Goal: Find specific page/section: Find specific page/section

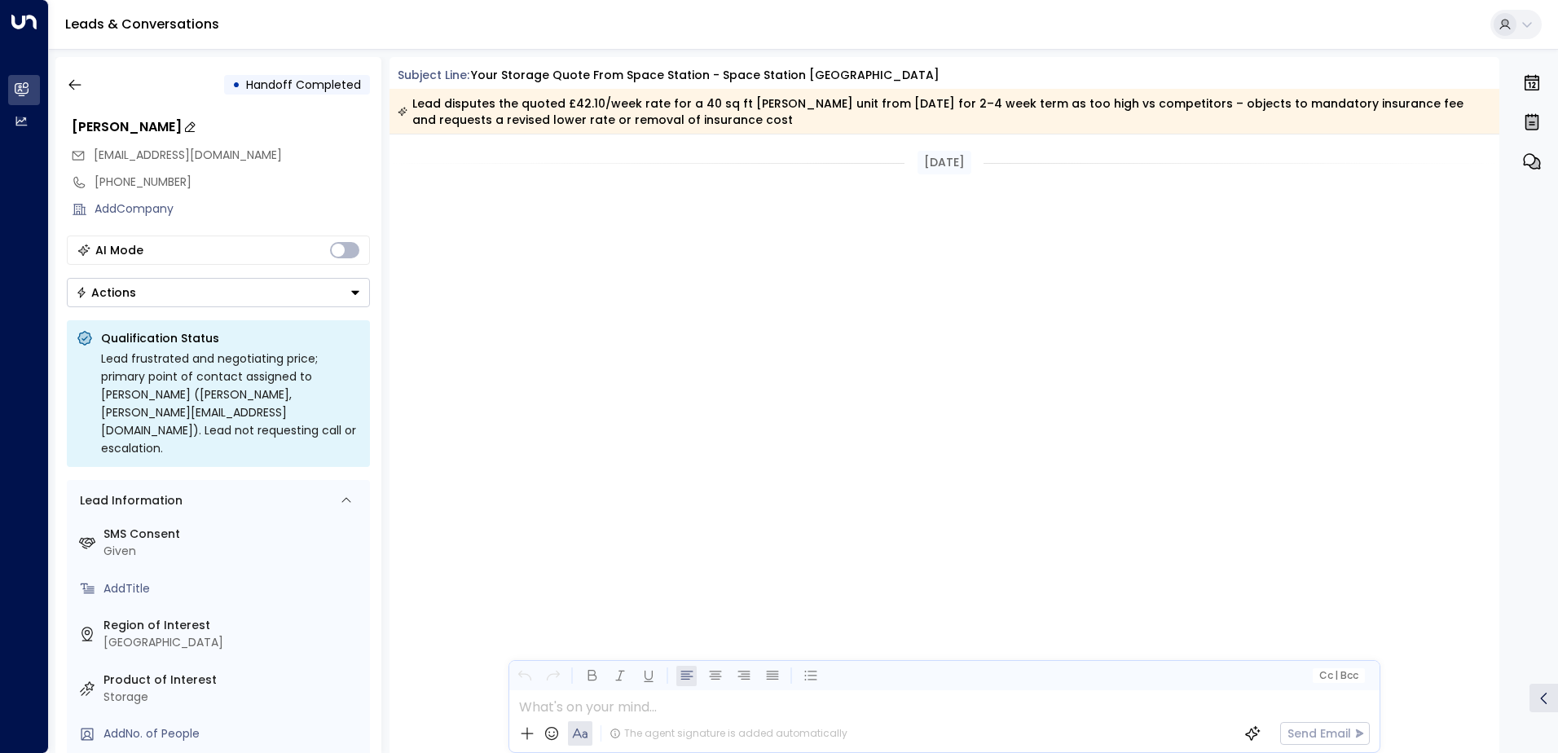
scroll to position [1958, 0]
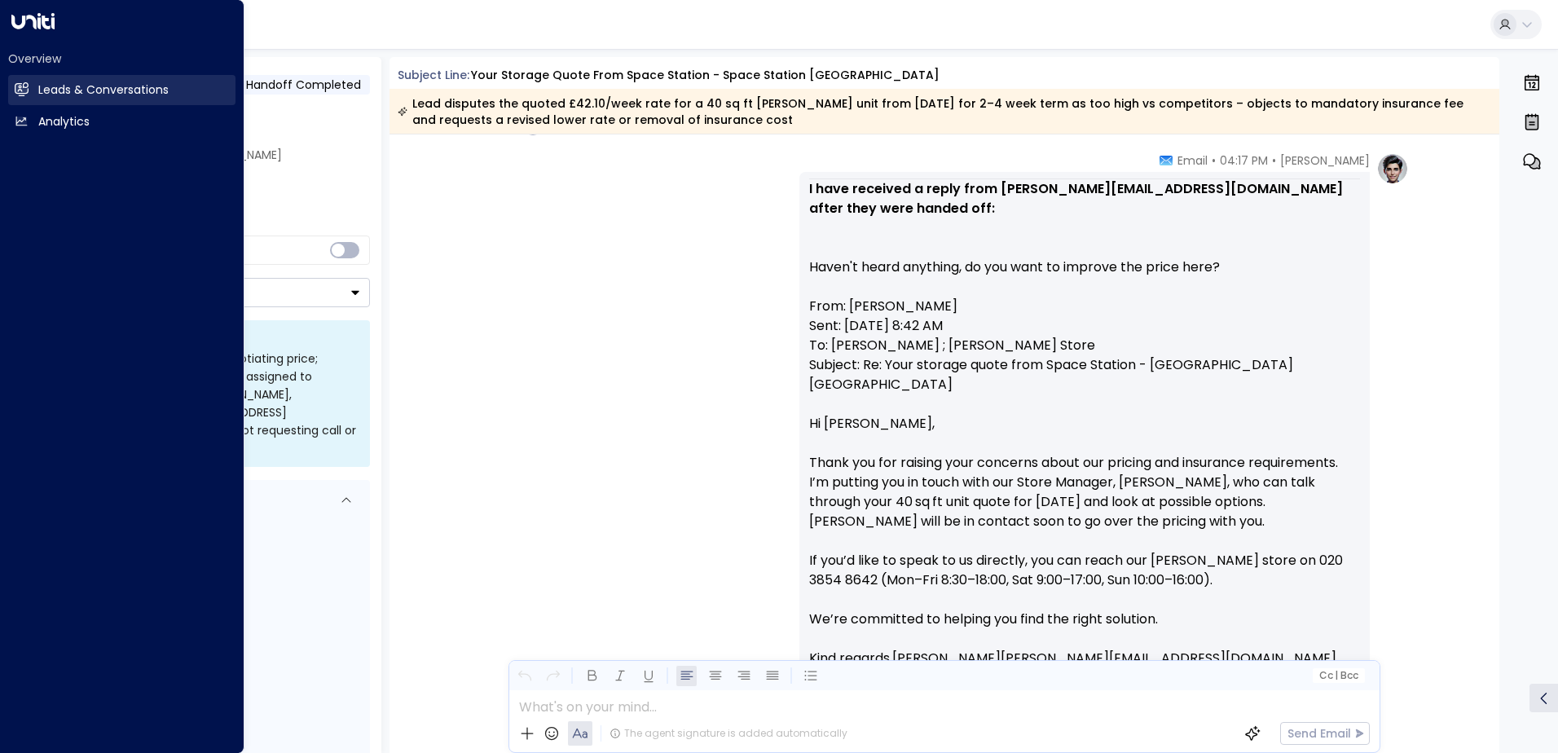
drag, startPoint x: 24, startPoint y: 94, endPoint x: 47, endPoint y: 92, distance: 23.7
click at [24, 94] on icon at bounding box center [22, 88] width 14 height 11
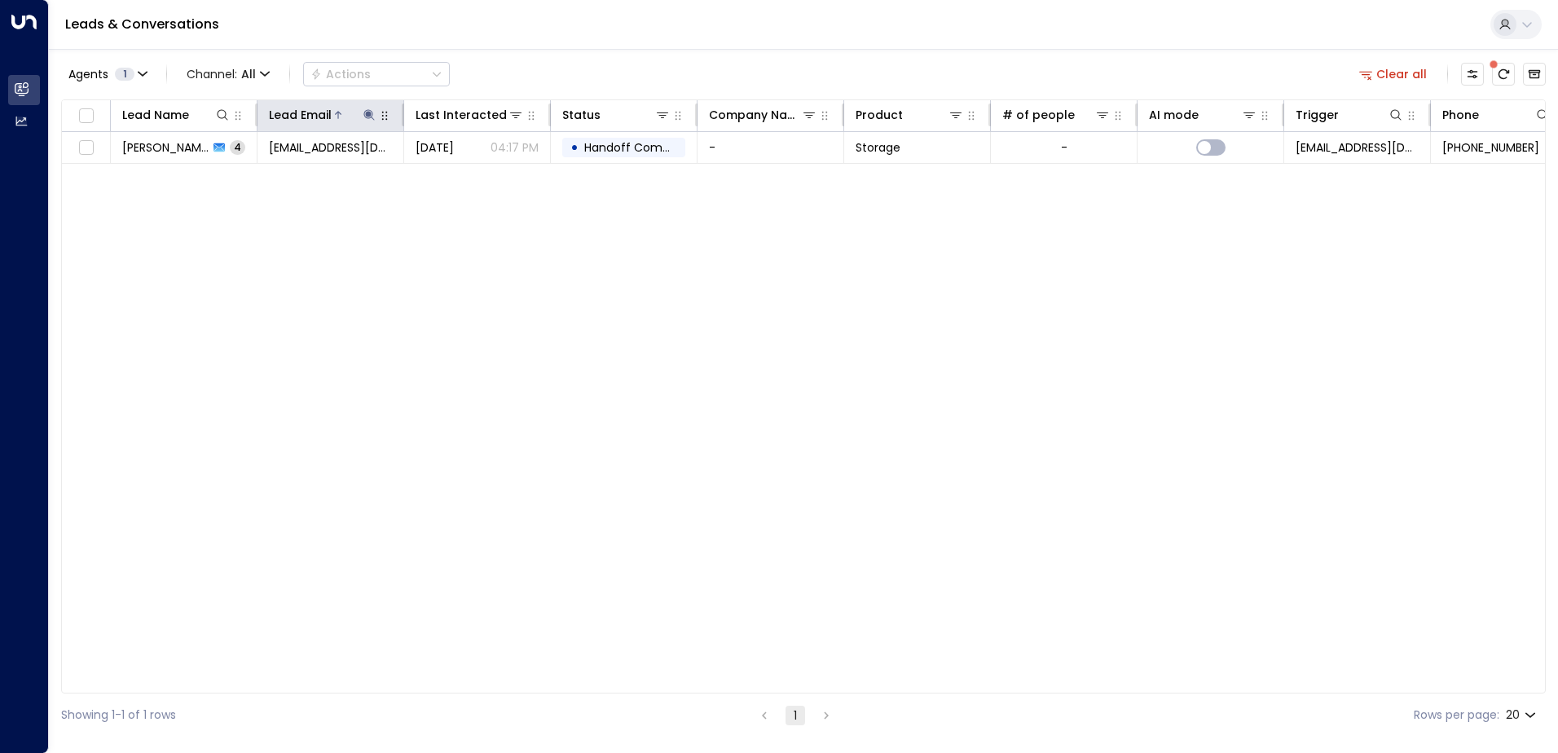
drag, startPoint x: 364, startPoint y: 115, endPoint x: 372, endPoint y: 119, distance: 9.1
click at [367, 115] on icon at bounding box center [369, 114] width 13 height 13
click at [468, 175] on icon "button" at bounding box center [471, 174] width 11 height 11
click at [333, 180] on input "text" at bounding box center [369, 174] width 225 height 30
drag, startPoint x: 334, startPoint y: 179, endPoint x: 347, endPoint y: 183, distance: 13.7
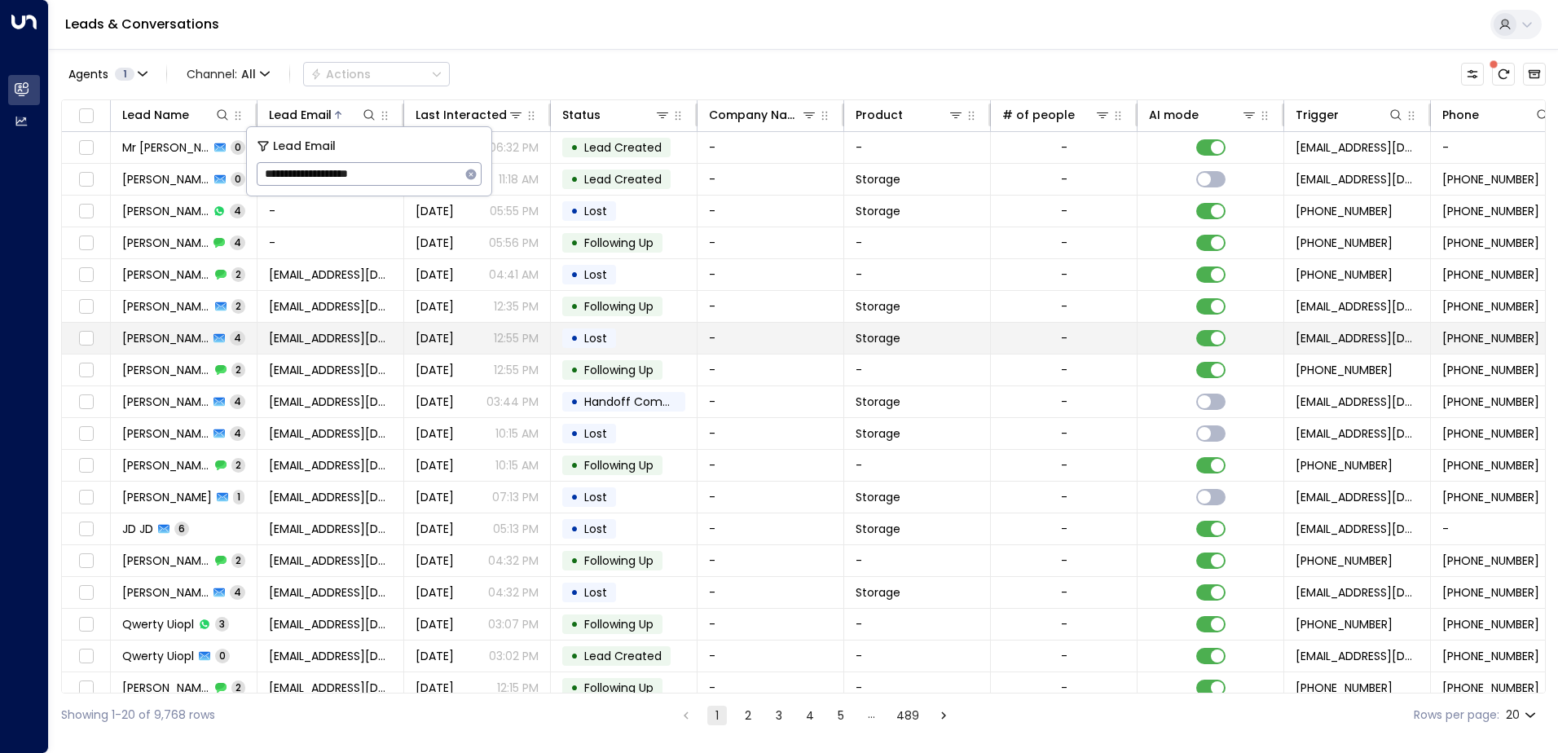
type input "**********"
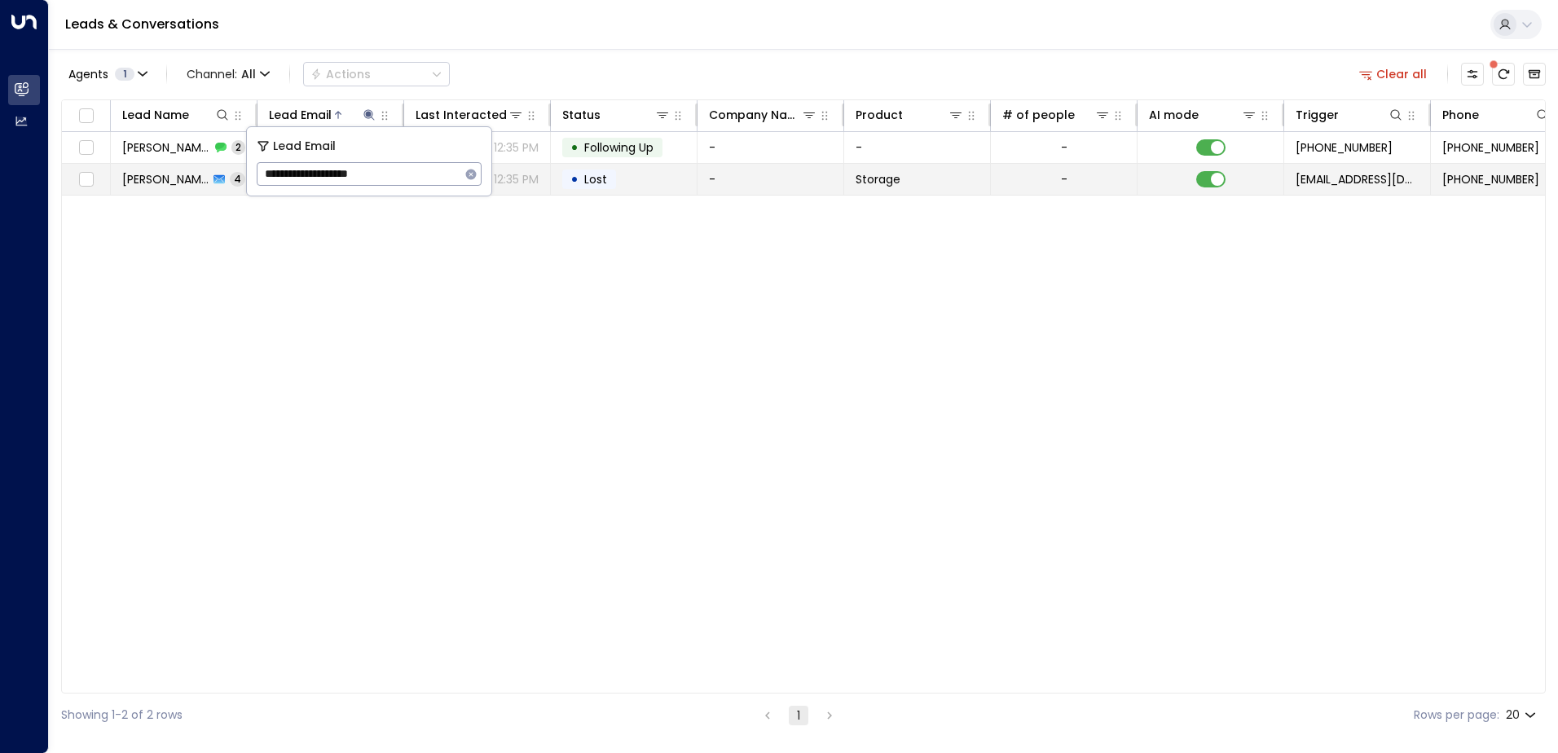
click at [678, 189] on td "• Lost" at bounding box center [624, 179] width 147 height 31
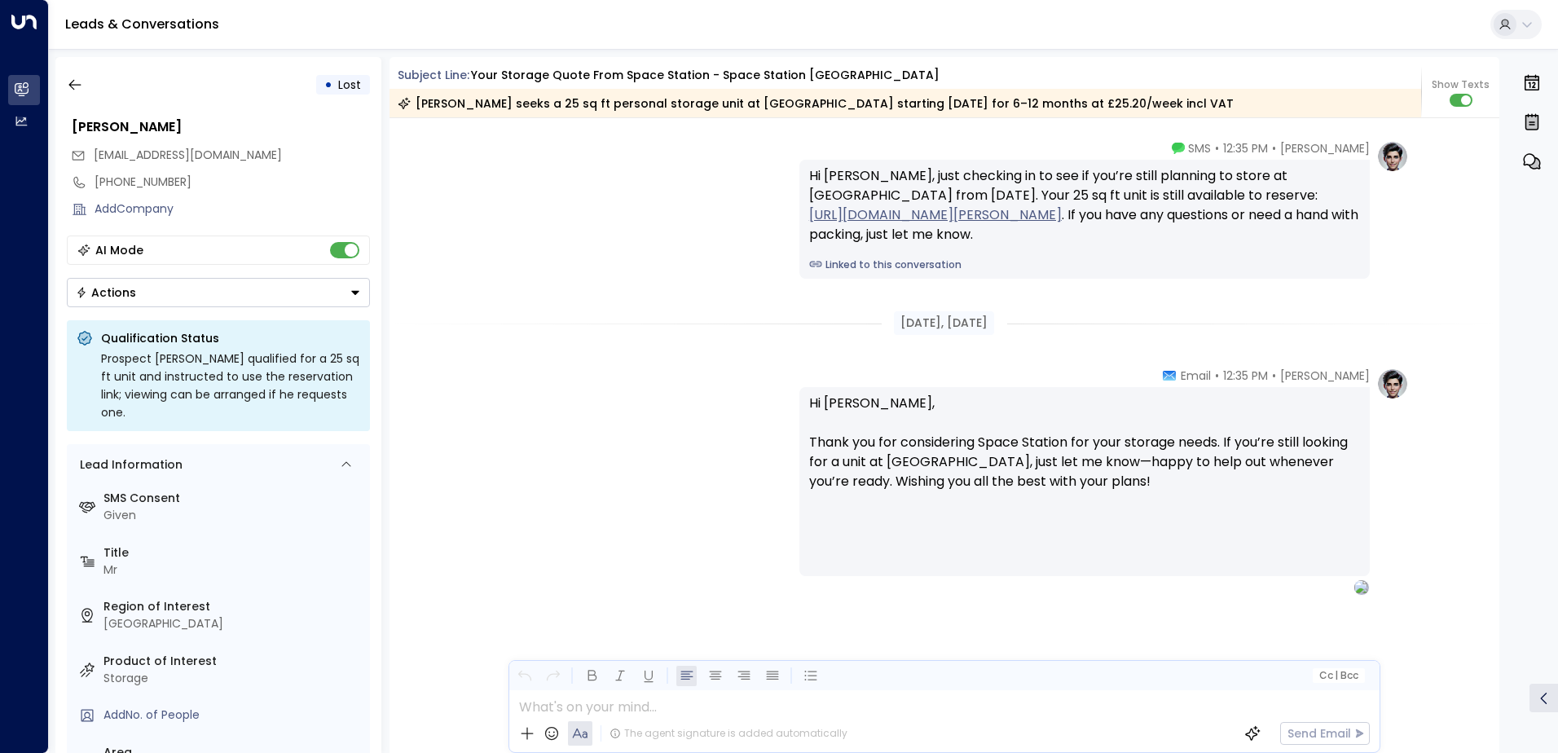
scroll to position [2403, 0]
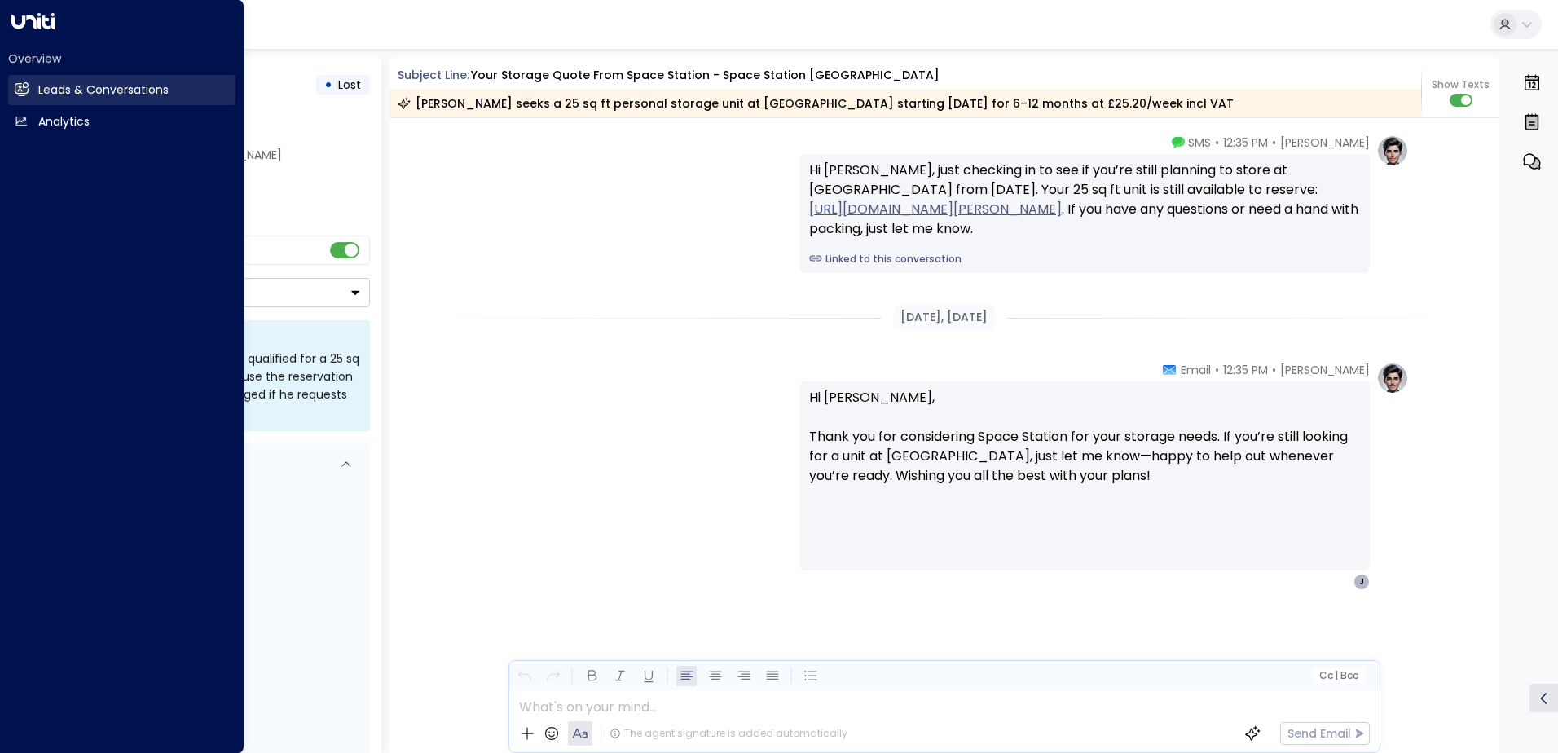
click at [105, 88] on h2 "Leads & Conversations" at bounding box center [103, 89] width 130 height 17
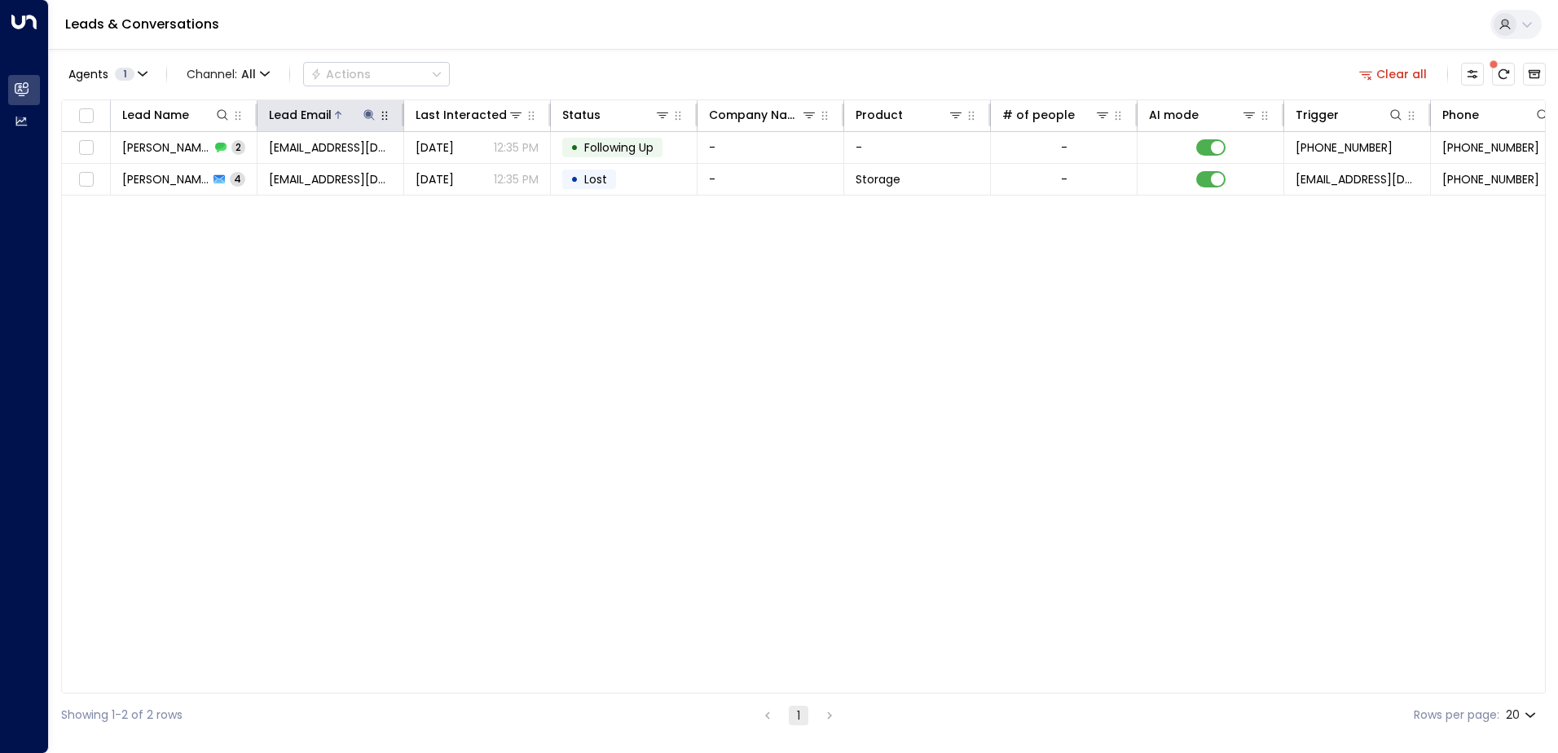
click at [367, 115] on icon at bounding box center [368, 114] width 11 height 11
drag, startPoint x: 466, startPoint y: 174, endPoint x: 433, endPoint y: 174, distance: 33.4
click at [460, 174] on button "button" at bounding box center [470, 174] width 21 height 21
click at [353, 172] on input "text" at bounding box center [369, 174] width 225 height 30
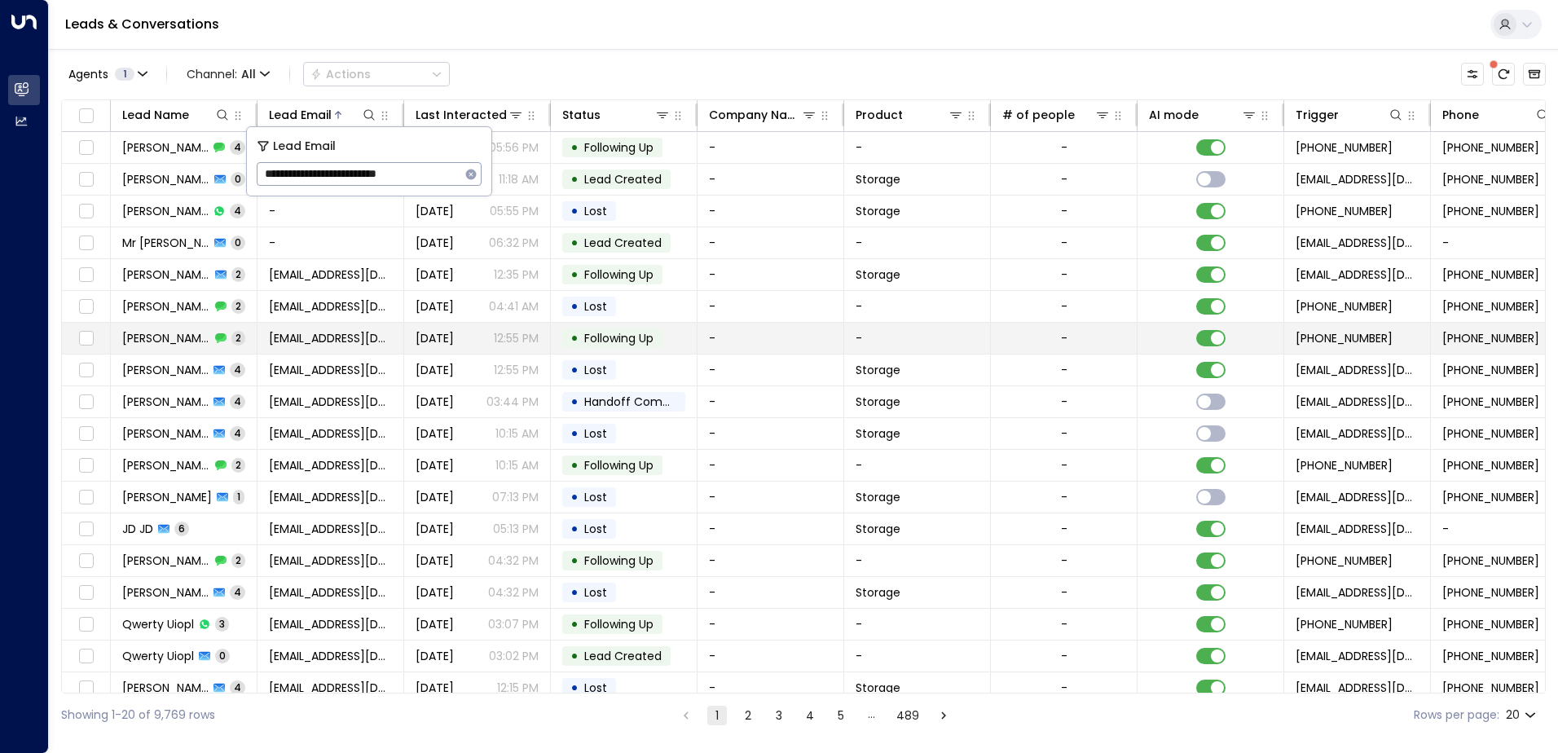
type input "**********"
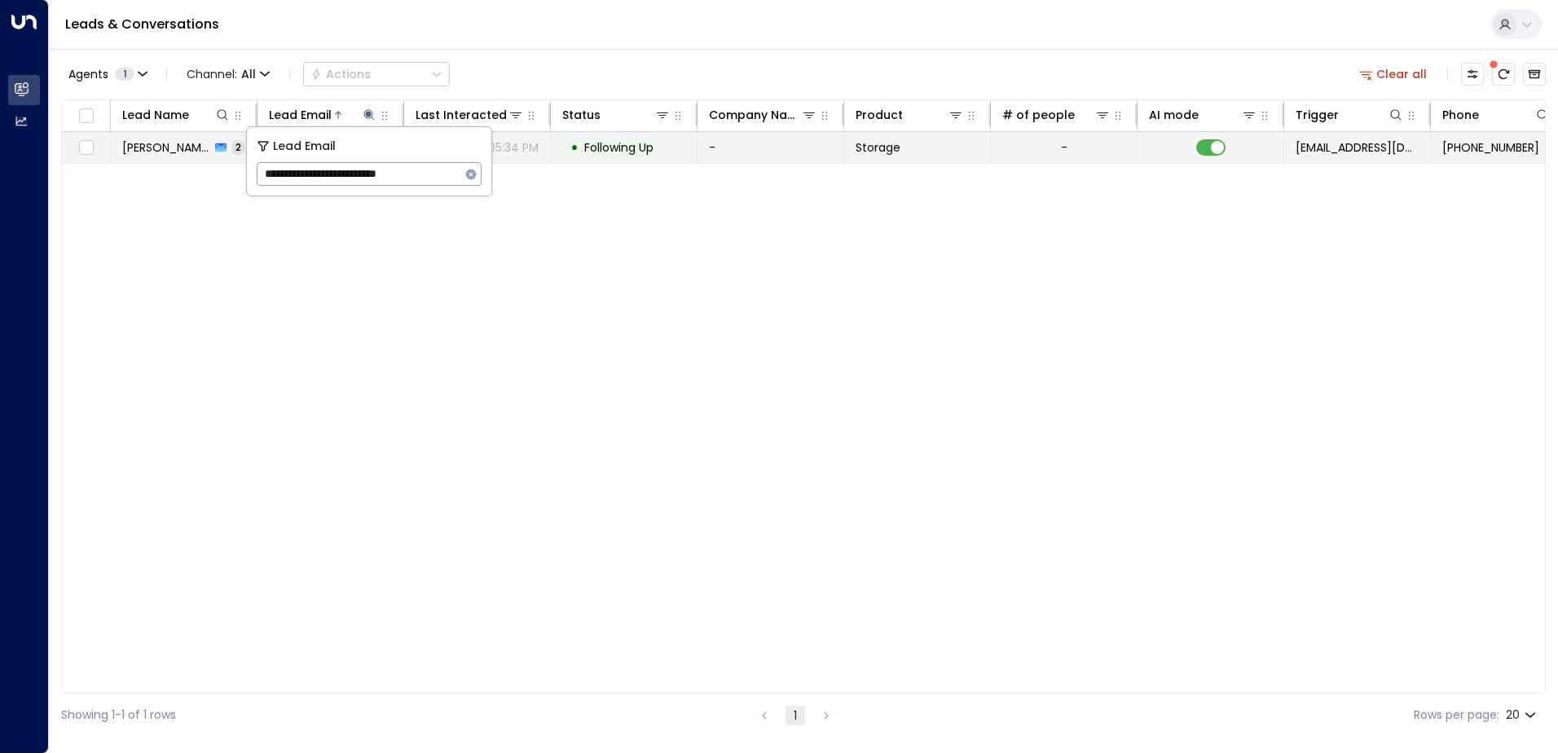
click at [594, 151] on span "Following Up" at bounding box center [618, 147] width 69 height 16
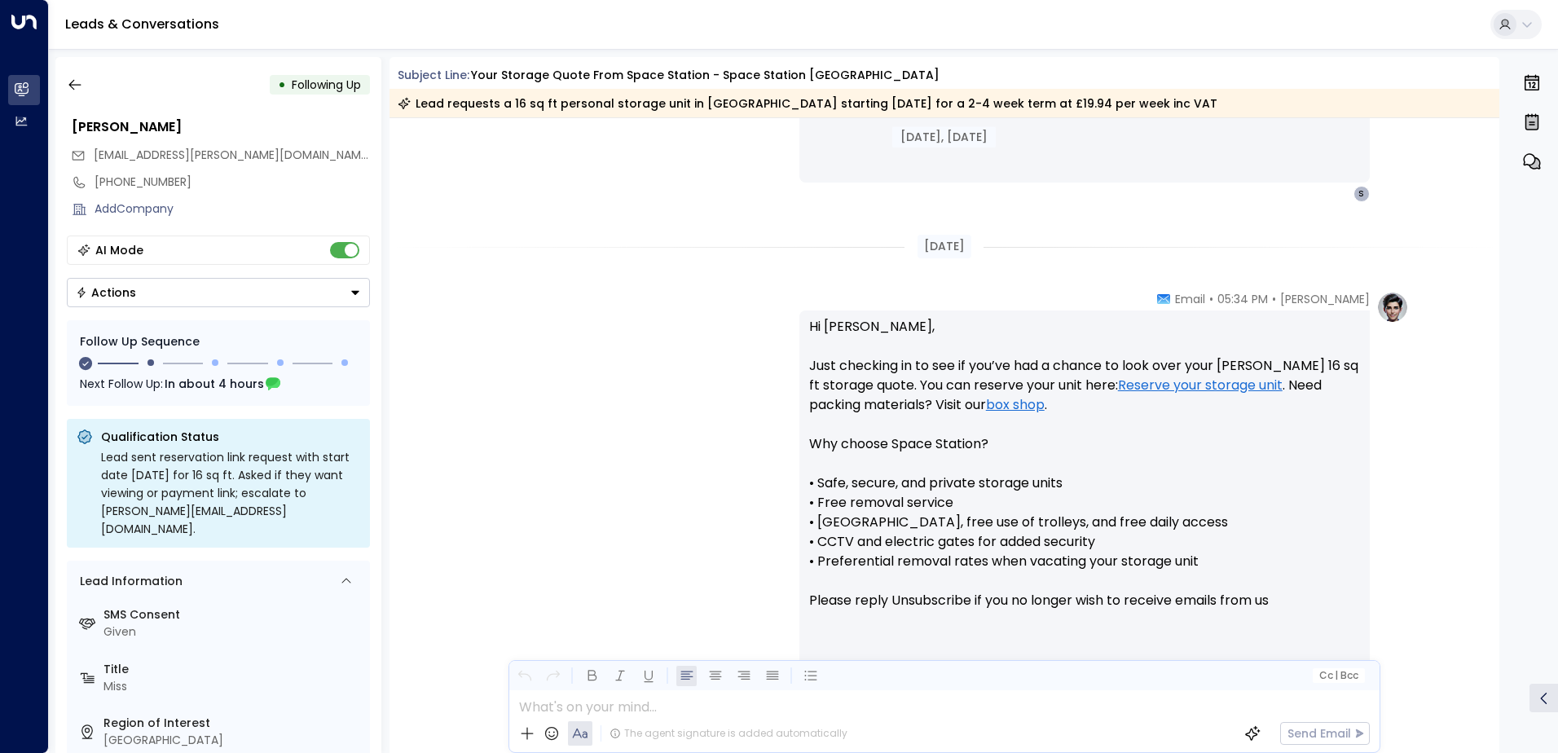
scroll to position [1221, 0]
